Goal: Navigation & Orientation: Understand site structure

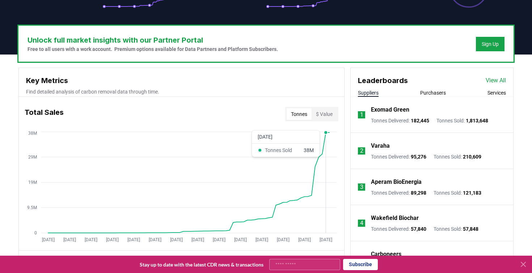
scroll to position [200, 0]
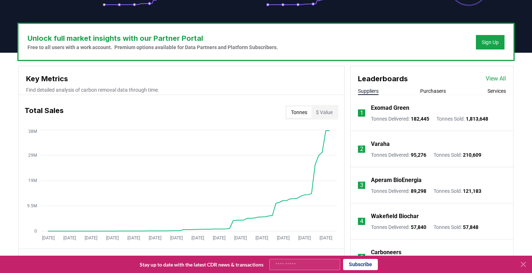
click at [326, 113] on button "$ Value" at bounding box center [323, 113] width 25 height 12
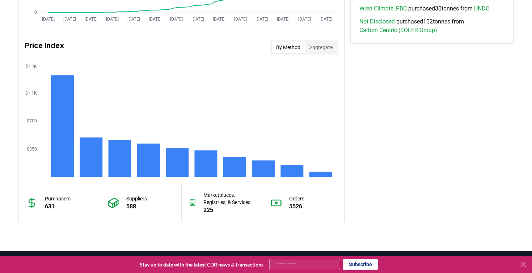
scroll to position [570, 0]
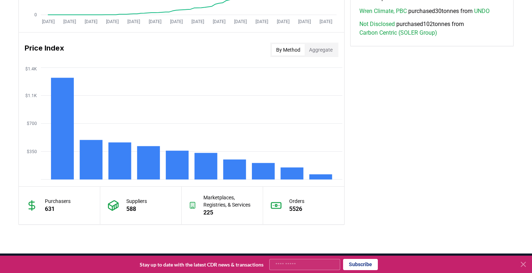
click at [325, 51] on button "Aggregate" at bounding box center [320, 50] width 32 height 12
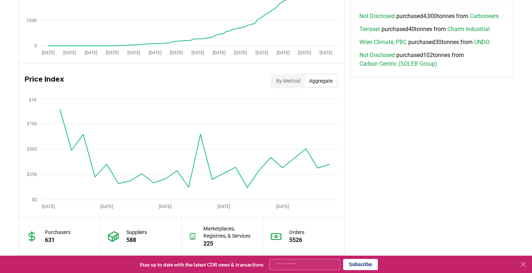
scroll to position [538, 0]
click at [295, 80] on button "By Method" at bounding box center [288, 82] width 33 height 12
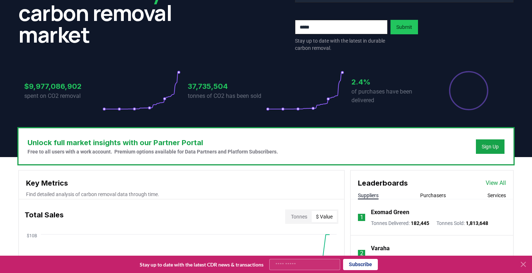
scroll to position [0, 0]
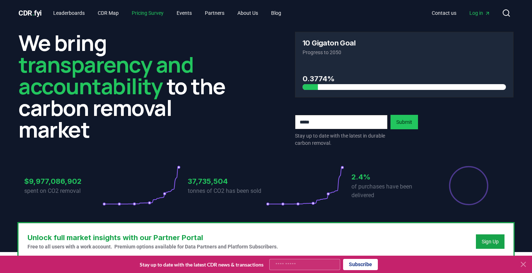
click at [162, 14] on link "Pricing Survey" at bounding box center [147, 13] width 43 height 13
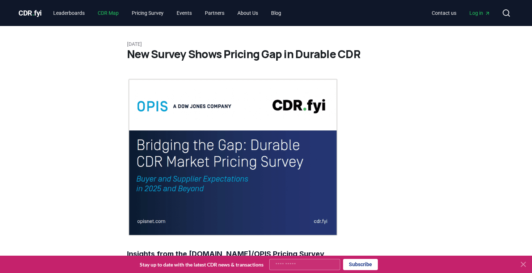
click at [122, 13] on link "CDR Map" at bounding box center [108, 13] width 33 height 13
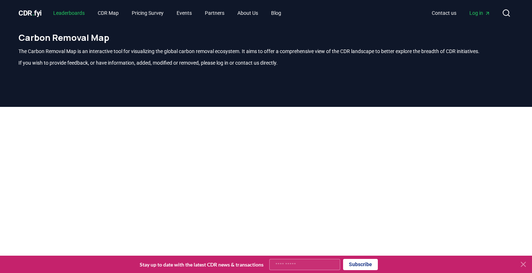
click at [79, 13] on link "Leaderboards" at bounding box center [68, 13] width 43 height 13
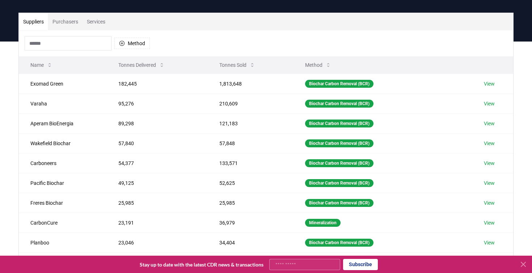
scroll to position [42, 0]
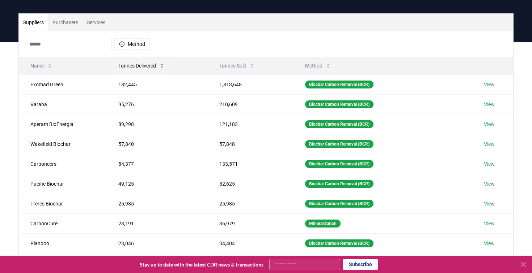
click at [135, 65] on button "Tonnes Delivered" at bounding box center [141, 66] width 58 height 14
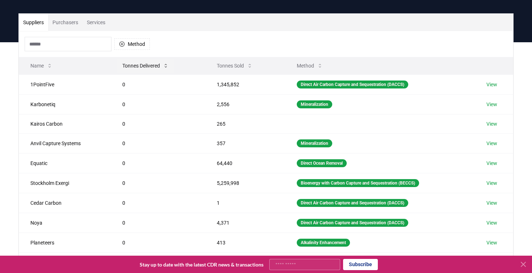
click at [135, 65] on button "Tonnes Delivered" at bounding box center [145, 66] width 58 height 14
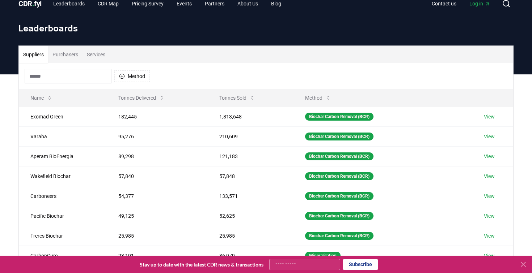
scroll to position [0, 0]
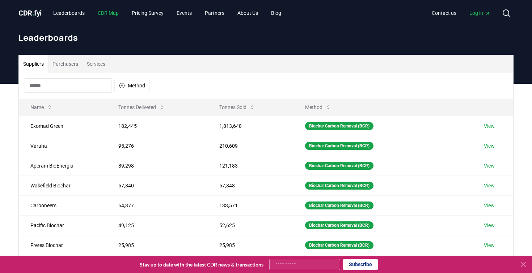
click at [111, 12] on link "CDR Map" at bounding box center [108, 13] width 33 height 13
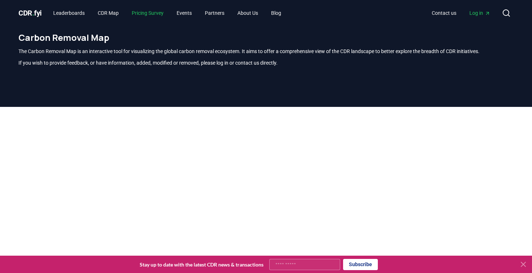
click at [169, 12] on link "Pricing Survey" at bounding box center [147, 13] width 43 height 13
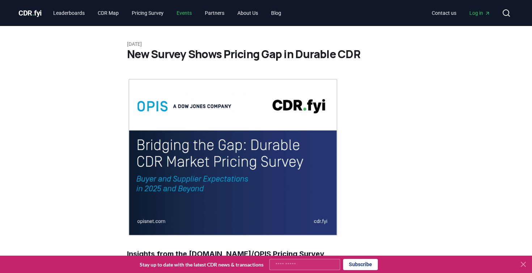
click at [197, 16] on link "Events" at bounding box center [184, 13] width 27 height 13
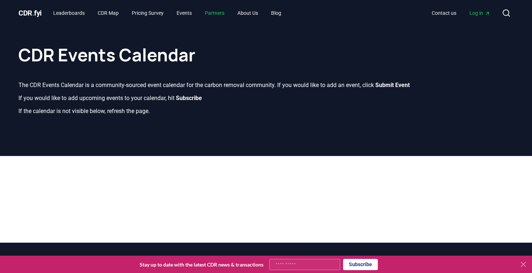
click at [222, 16] on link "Partners" at bounding box center [214, 13] width 31 height 13
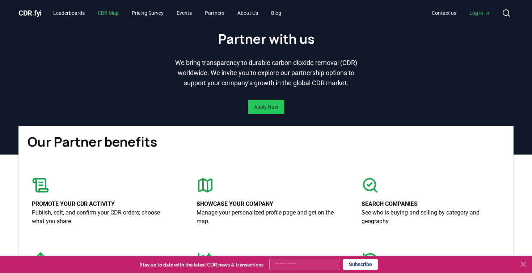
click at [107, 14] on link "CDR Map" at bounding box center [108, 13] width 33 height 13
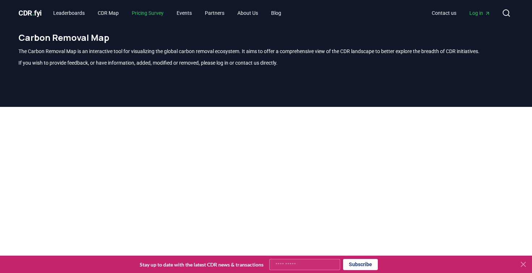
click at [150, 15] on link "Pricing Survey" at bounding box center [147, 13] width 43 height 13
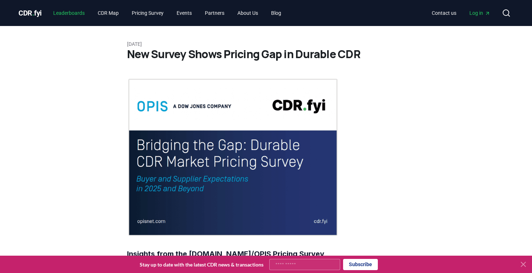
click at [69, 15] on link "Leaderboards" at bounding box center [68, 13] width 43 height 13
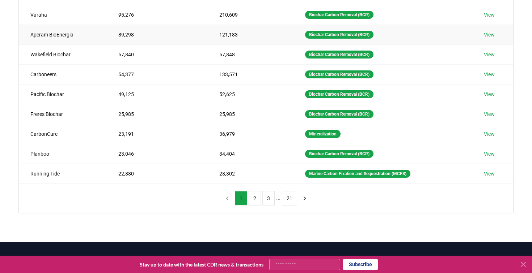
scroll to position [132, 0]
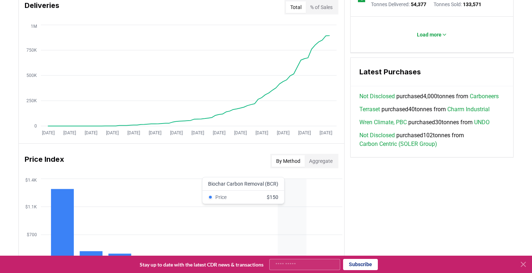
scroll to position [460, 0]
